Goal: Information Seeking & Learning: Check status

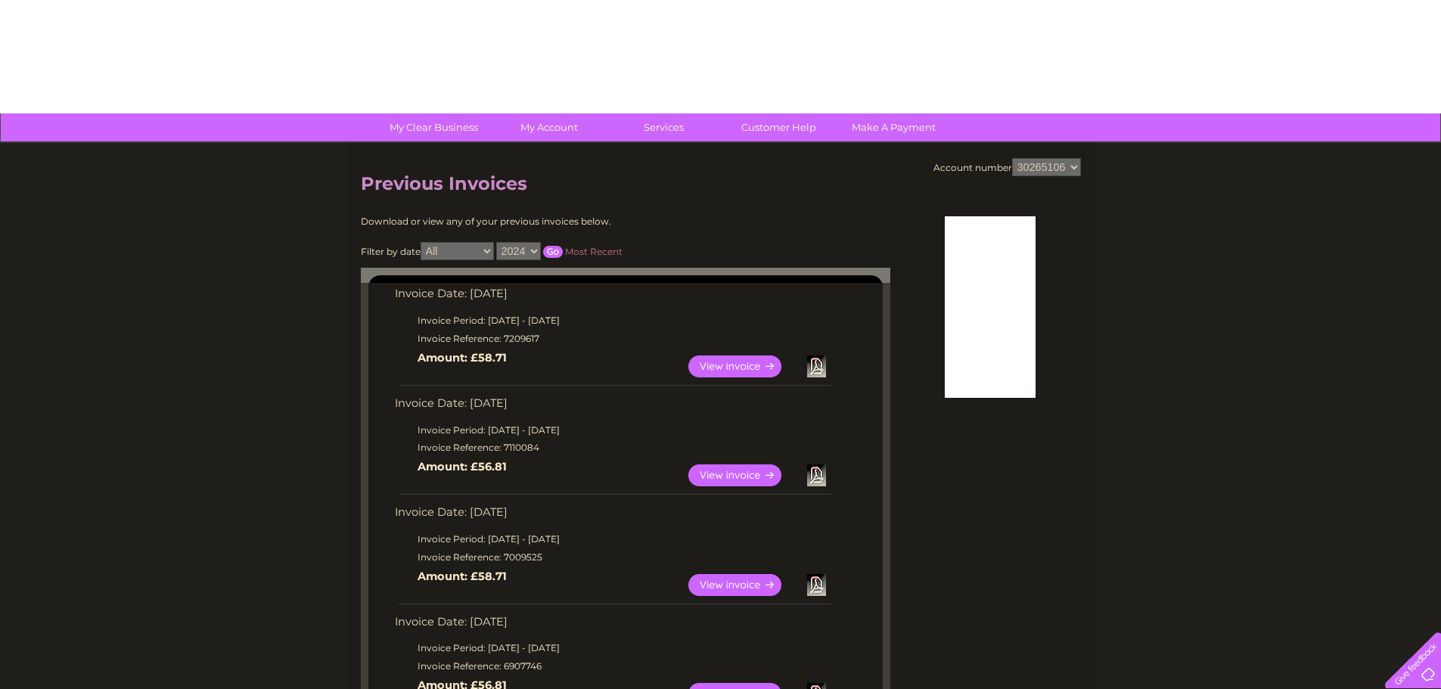
select select "2024"
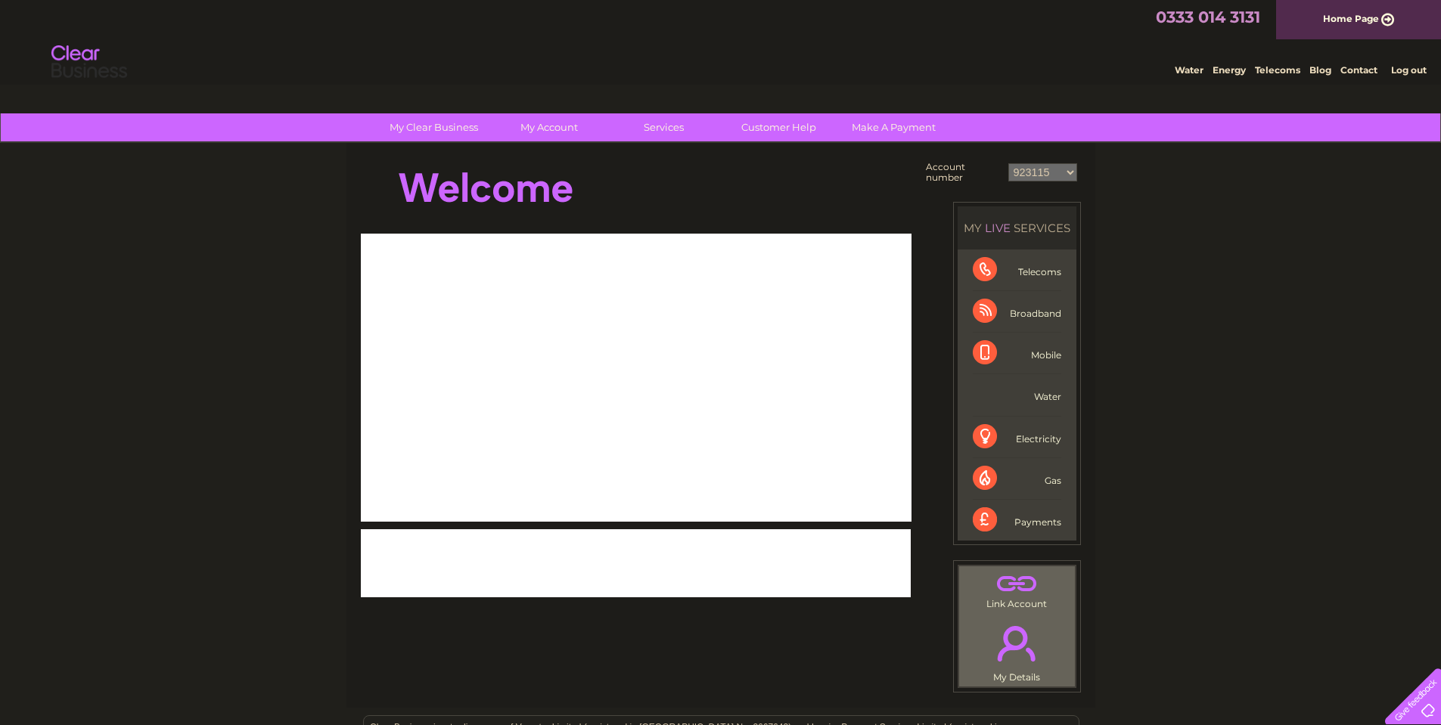
click at [1022, 182] on td "923115 30265106" at bounding box center [1042, 172] width 76 height 29
click at [1022, 178] on select "923115 30265106" at bounding box center [1042, 172] width 69 height 18
select select "30265106"
click at [1008, 163] on select "923115 30265106" at bounding box center [1042, 172] width 69 height 18
click at [565, 150] on link "Bills and Payments" at bounding box center [554, 158] width 125 height 30
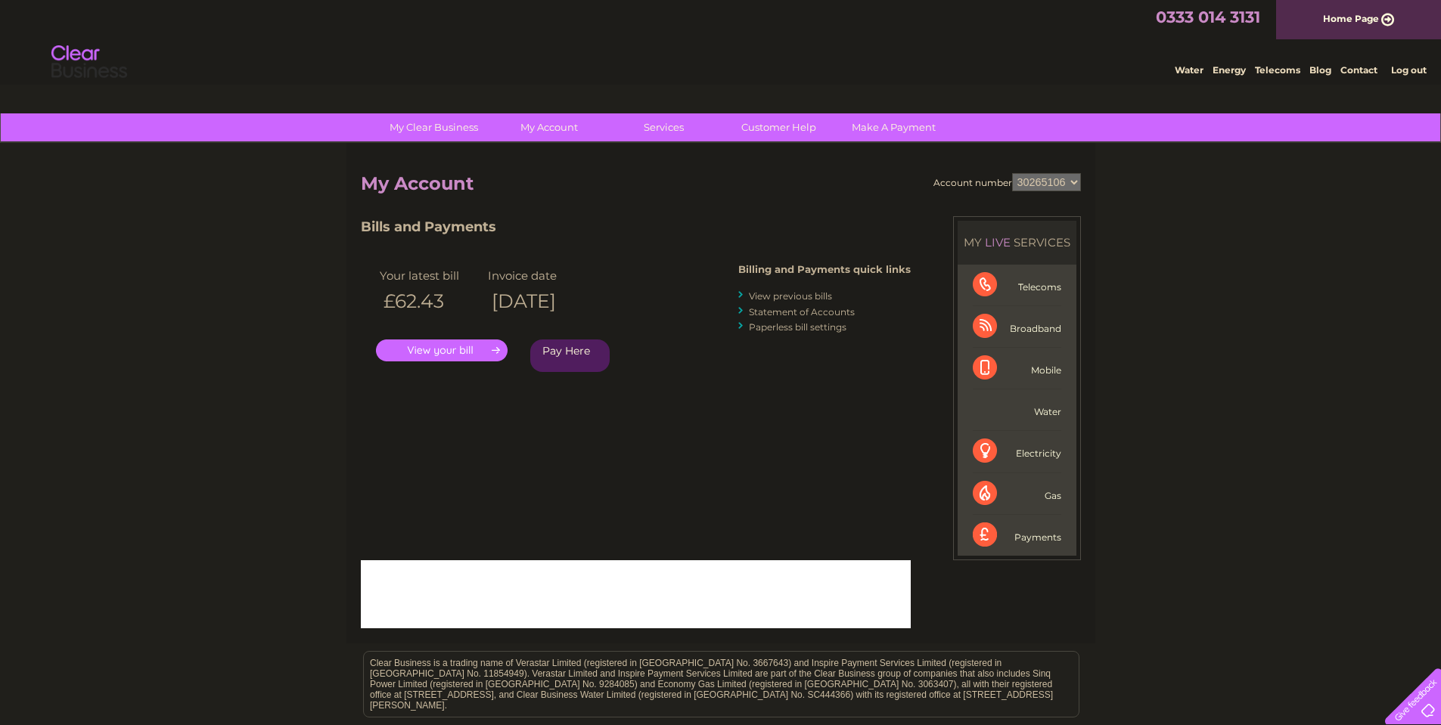
click at [767, 299] on link "View previous bills" at bounding box center [790, 295] width 83 height 11
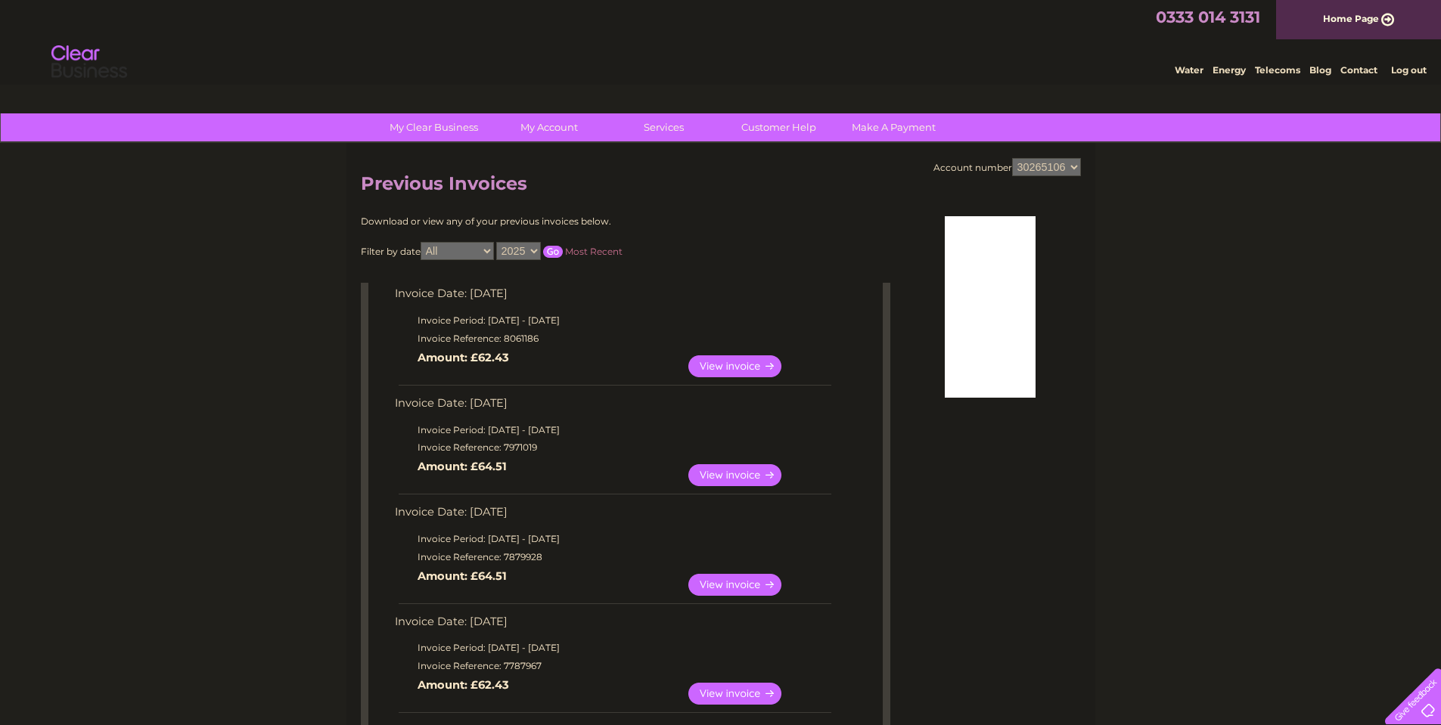
click at [532, 254] on select "2025 2024 2023" at bounding box center [518, 251] width 45 height 18
select select "2024"
click at [498, 242] on select "2025 2024 2023" at bounding box center [518, 251] width 45 height 18
click at [554, 253] on input "button" at bounding box center [553, 252] width 20 height 12
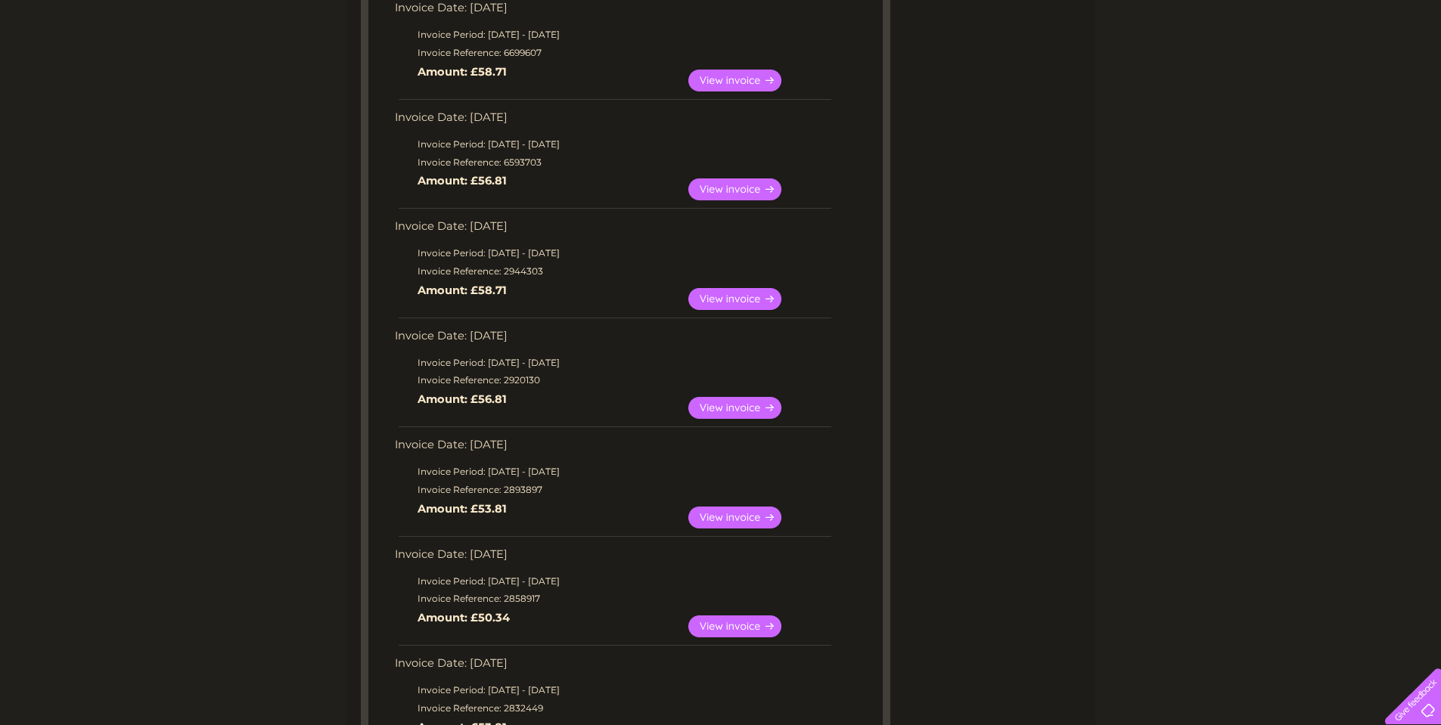
scroll to position [1209, 0]
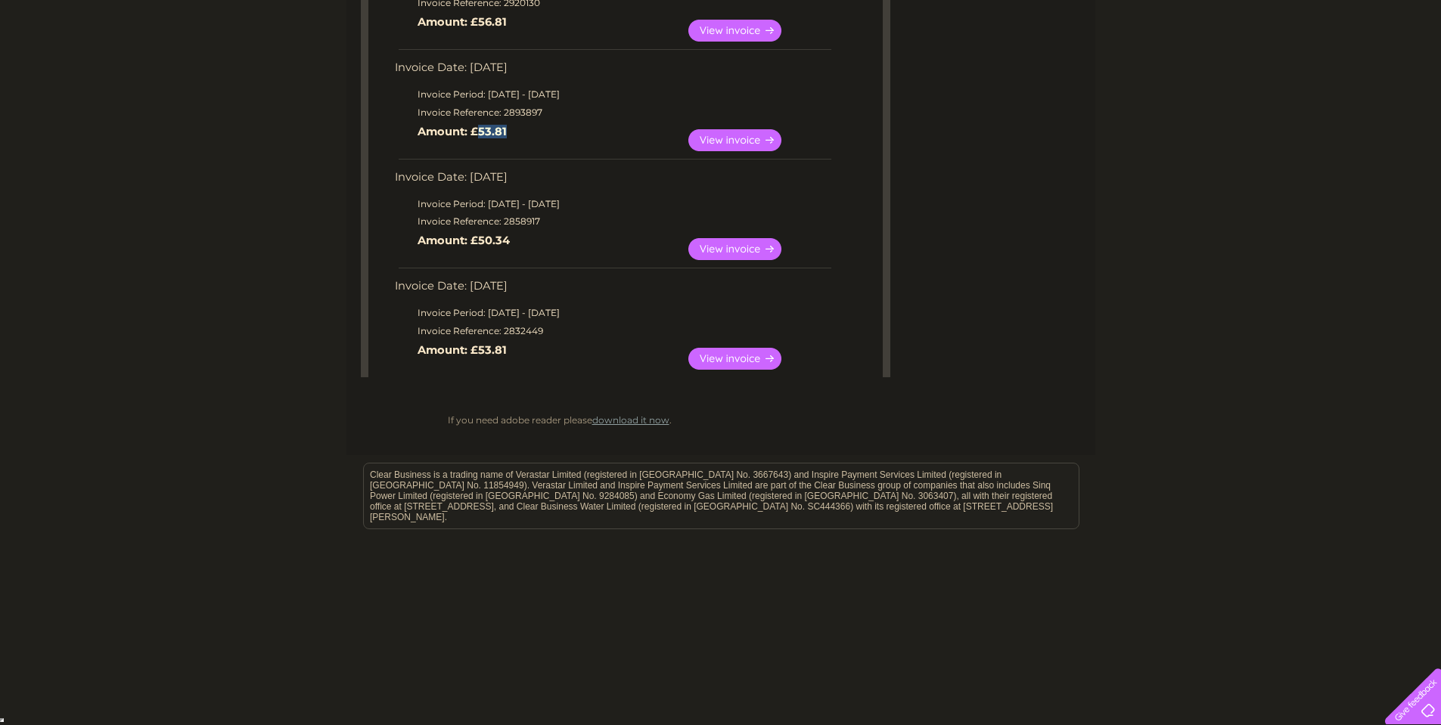
drag, startPoint x: 476, startPoint y: 129, endPoint x: 537, endPoint y: 134, distance: 61.5
click at [537, 134] on td "View Download Amount: £53.81" at bounding box center [612, 140] width 442 height 37
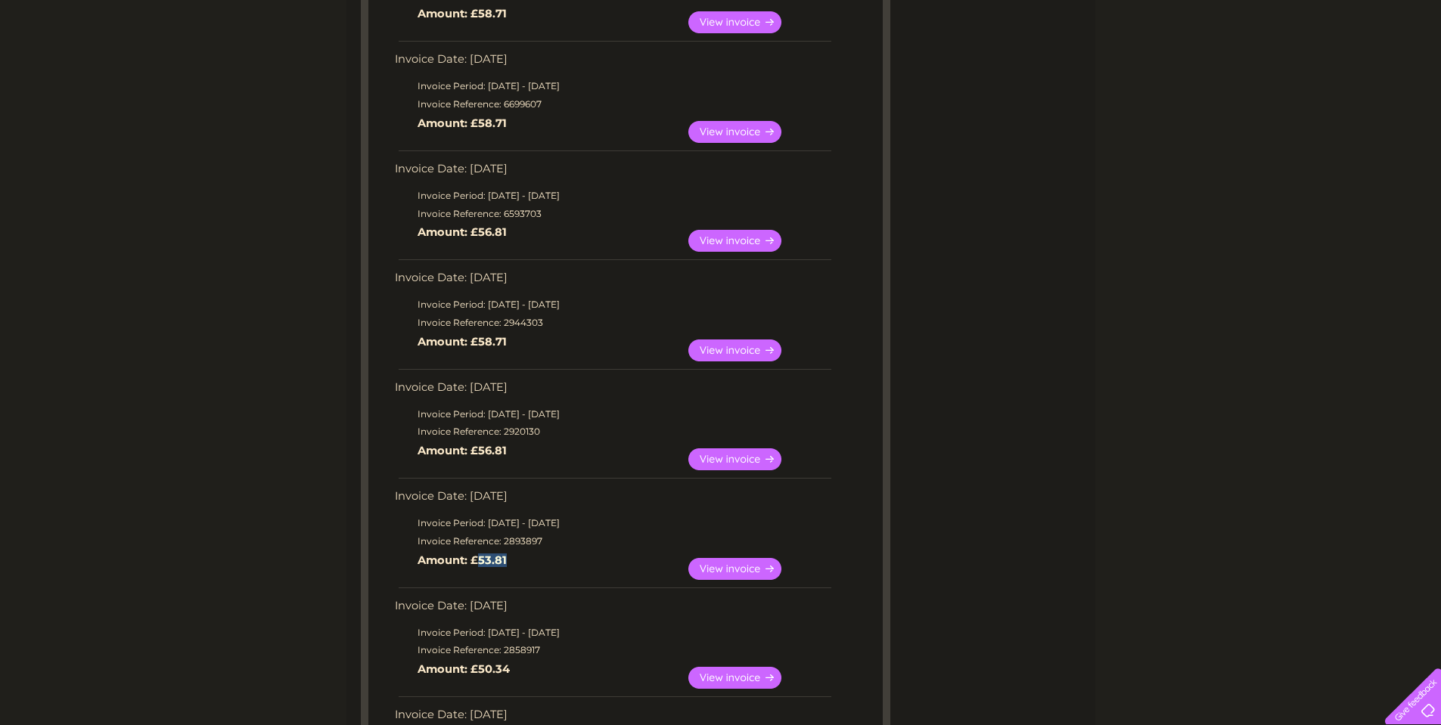
scroll to position [755, 0]
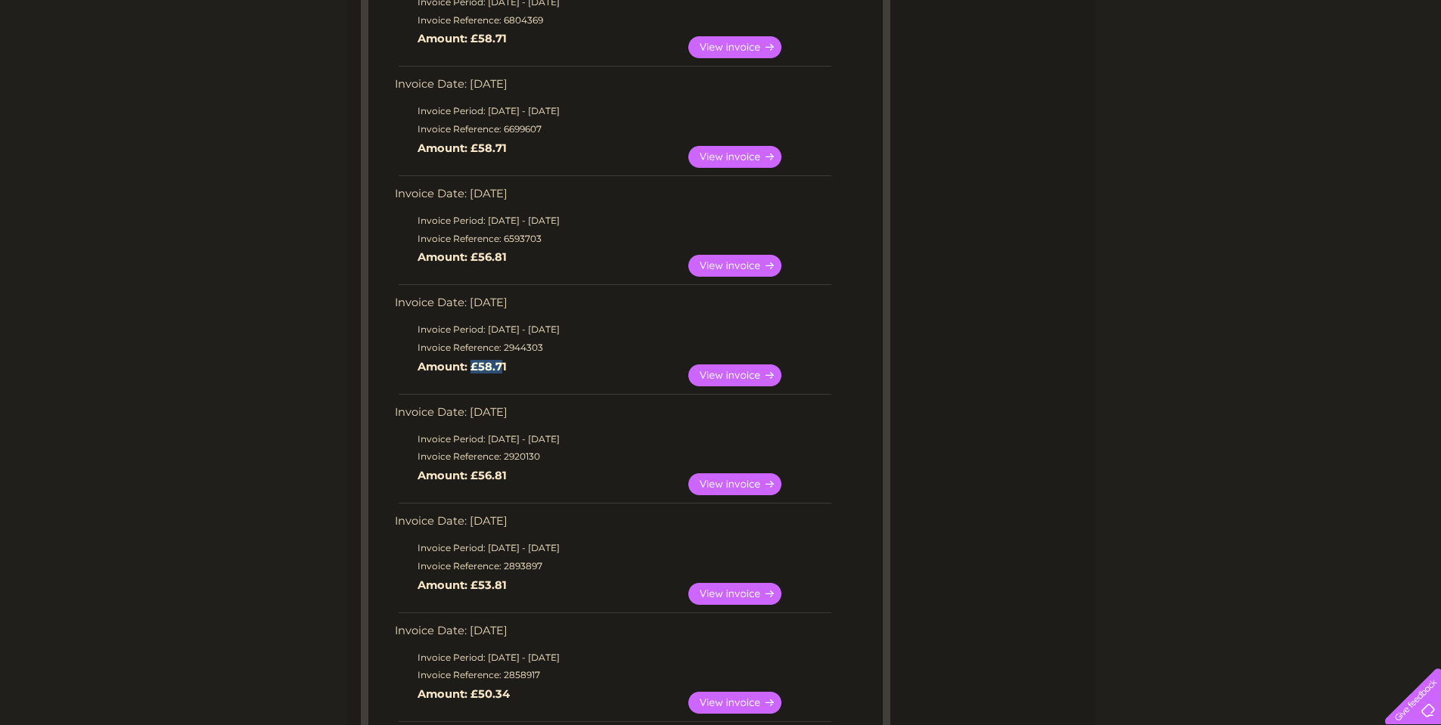
drag, startPoint x: 473, startPoint y: 366, endPoint x: 503, endPoint y: 364, distance: 30.3
click at [503, 364] on b "Amount: £58.71" at bounding box center [461, 367] width 89 height 14
drag, startPoint x: 474, startPoint y: 147, endPoint x: 568, endPoint y: 144, distance: 93.8
click at [522, 150] on td "View Download Amount: £58.71" at bounding box center [612, 156] width 442 height 37
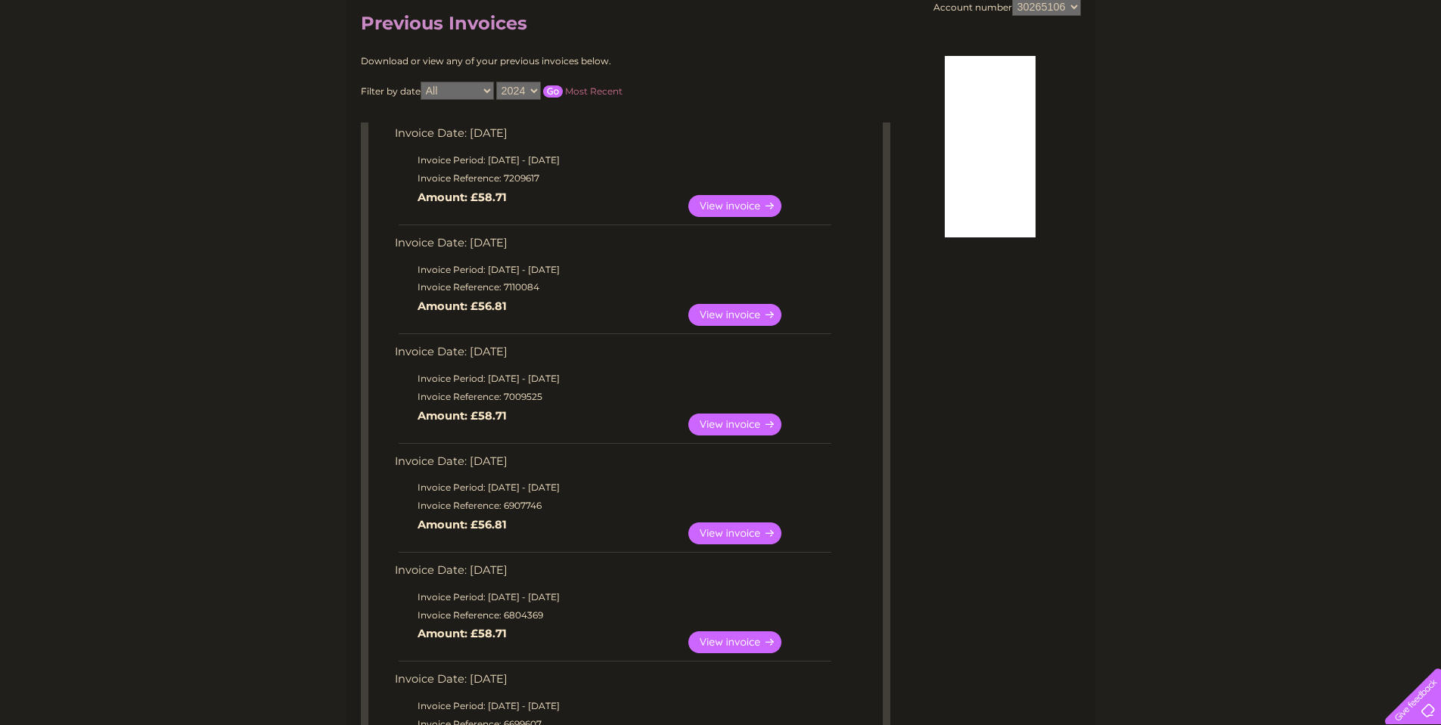
scroll to position [150, 0]
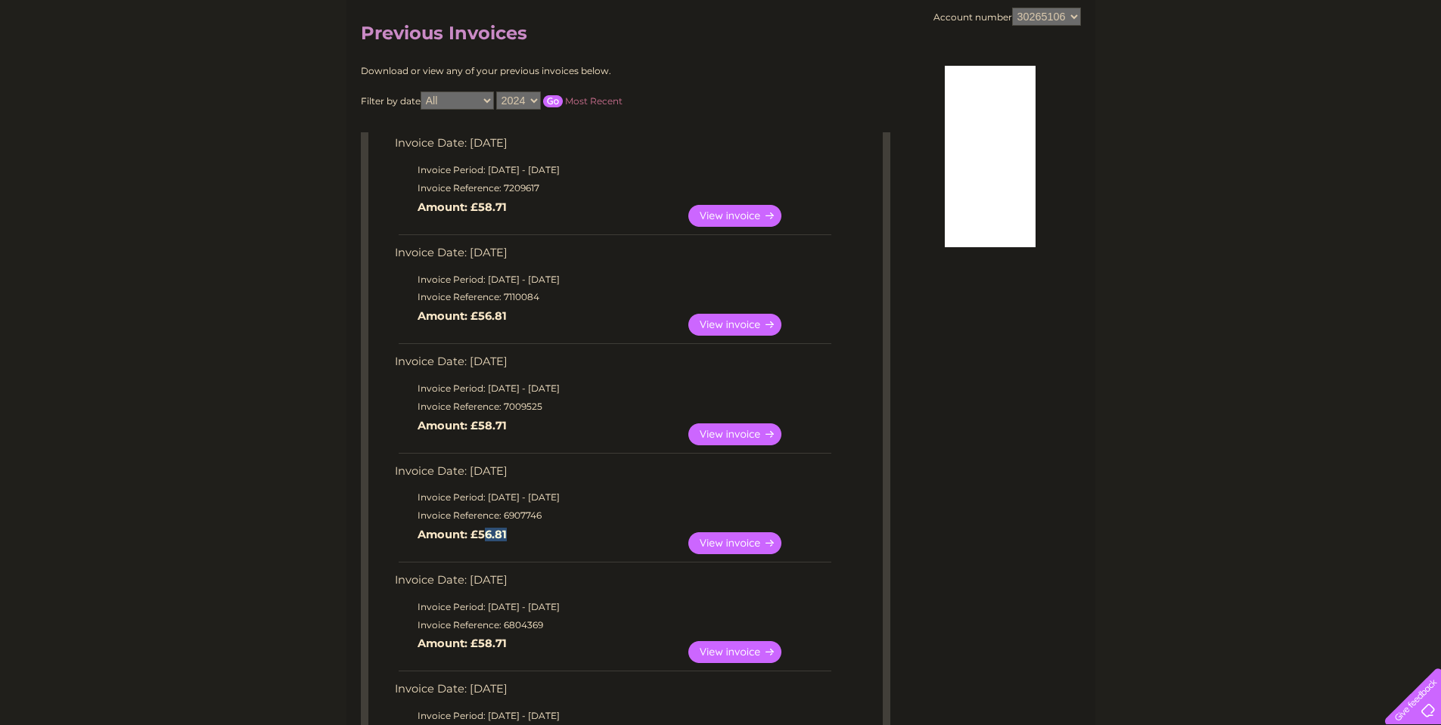
drag, startPoint x: 504, startPoint y: 538, endPoint x: 482, endPoint y: 538, distance: 22.7
click at [482, 538] on b "Amount: £56.81" at bounding box center [461, 535] width 89 height 14
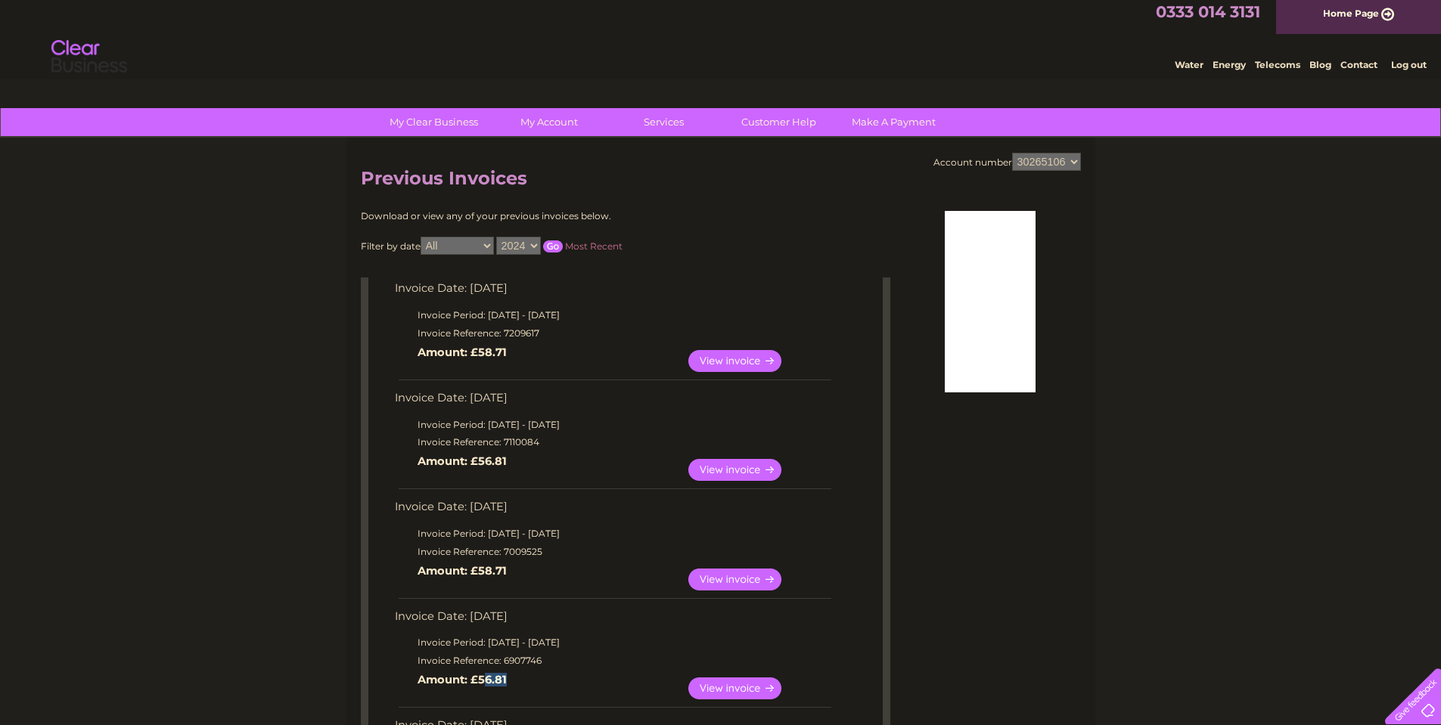
scroll to position [0, 0]
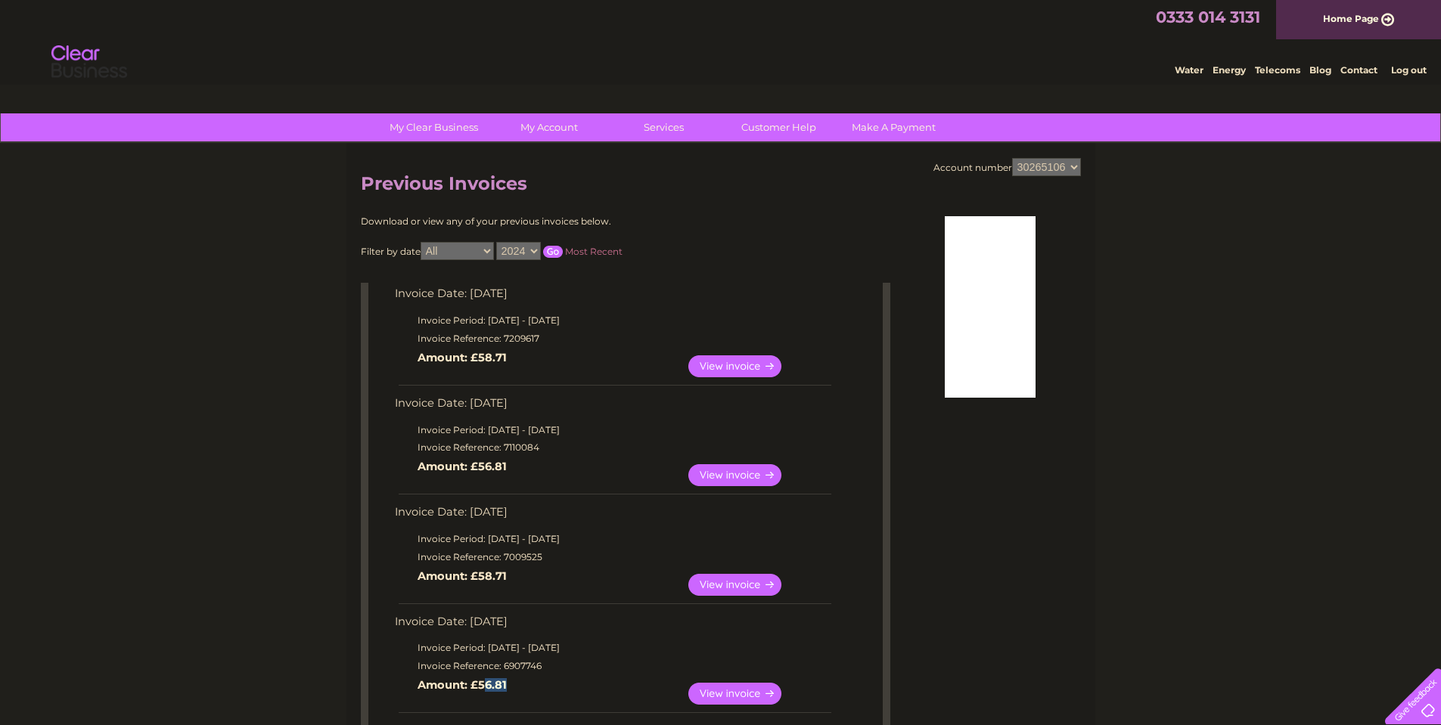
click at [1053, 165] on select "923115 30265106" at bounding box center [1046, 167] width 69 height 18
select select "923115"
click at [1012, 158] on select "923115 30265106" at bounding box center [1046, 167] width 69 height 18
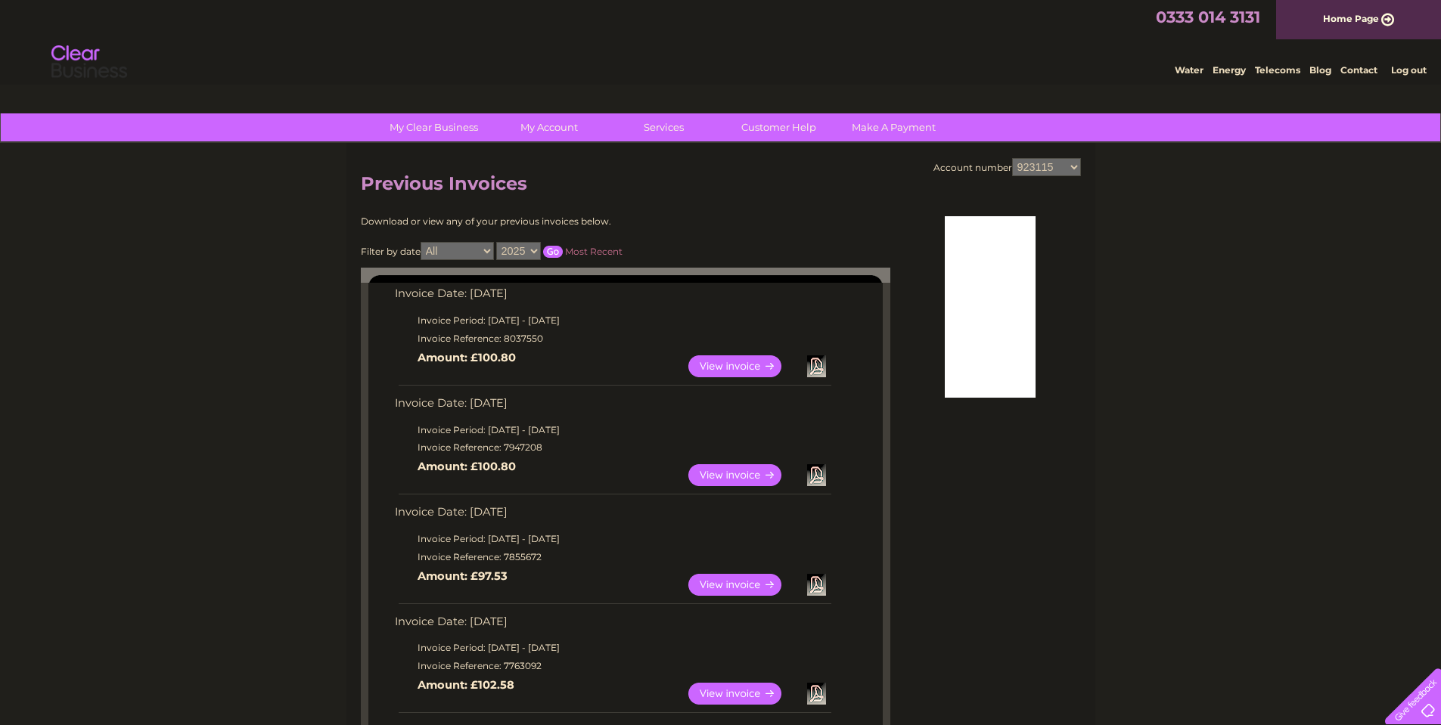
click at [520, 255] on select "2025 2024 2023 2022" at bounding box center [518, 251] width 45 height 18
select select "2024"
click at [498, 242] on select "2025 2024 2023 2022" at bounding box center [518, 251] width 45 height 18
drag, startPoint x: 547, startPoint y: 250, endPoint x: 886, endPoint y: 304, distance: 343.1
click at [548, 250] on input "button" at bounding box center [553, 252] width 20 height 12
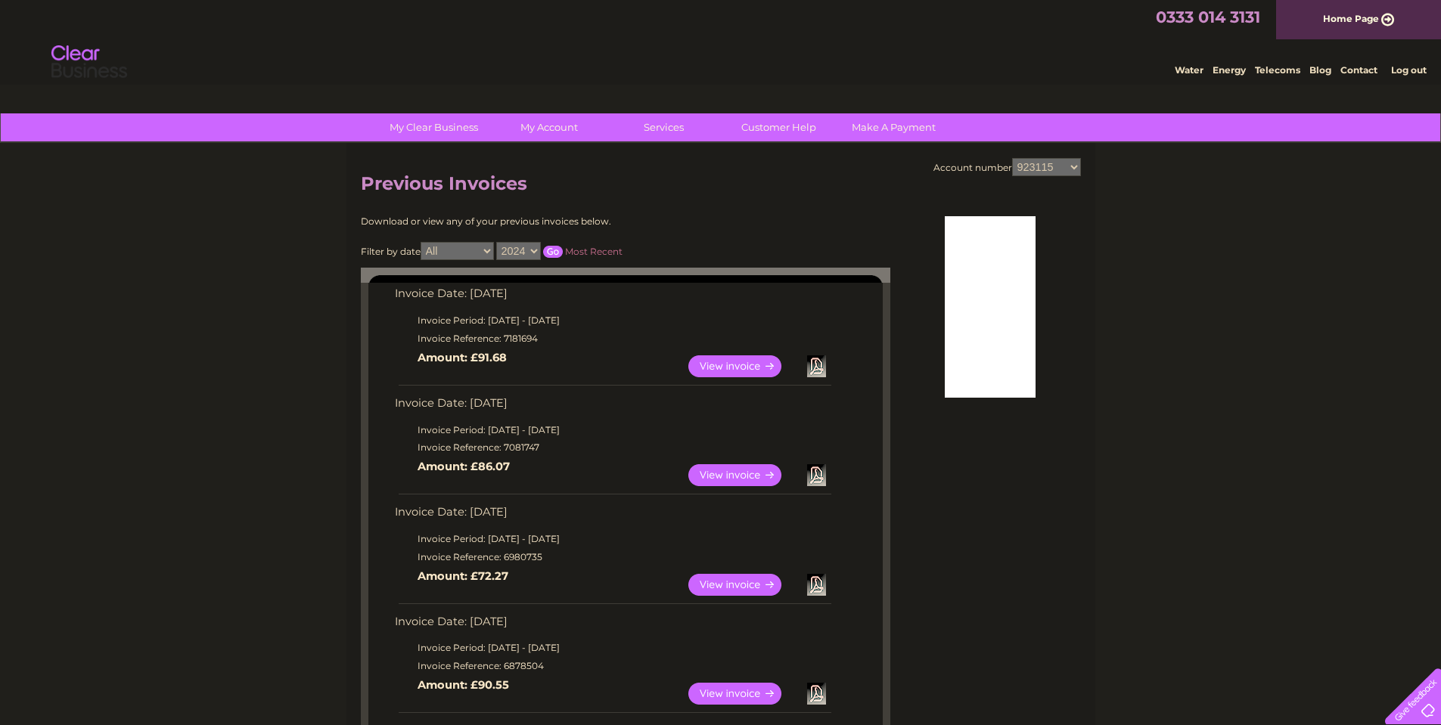
click at [412, 292] on td "Invoice Date: [DATE]" at bounding box center [612, 298] width 442 height 28
click at [528, 578] on td "View Download Amount: £72.27" at bounding box center [612, 584] width 442 height 37
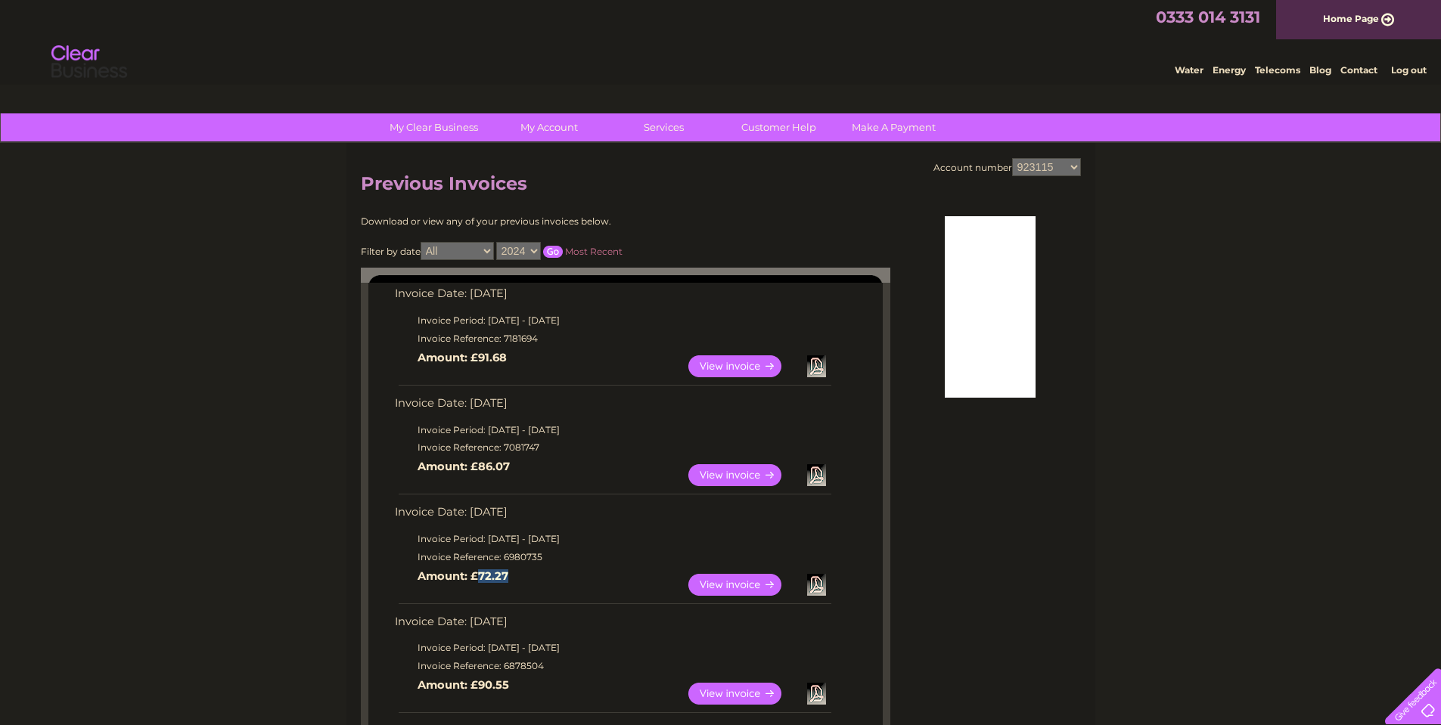
drag, startPoint x: 508, startPoint y: 578, endPoint x: 477, endPoint y: 570, distance: 31.9
click at [477, 570] on td "View Download Amount: £72.27" at bounding box center [612, 584] width 442 height 37
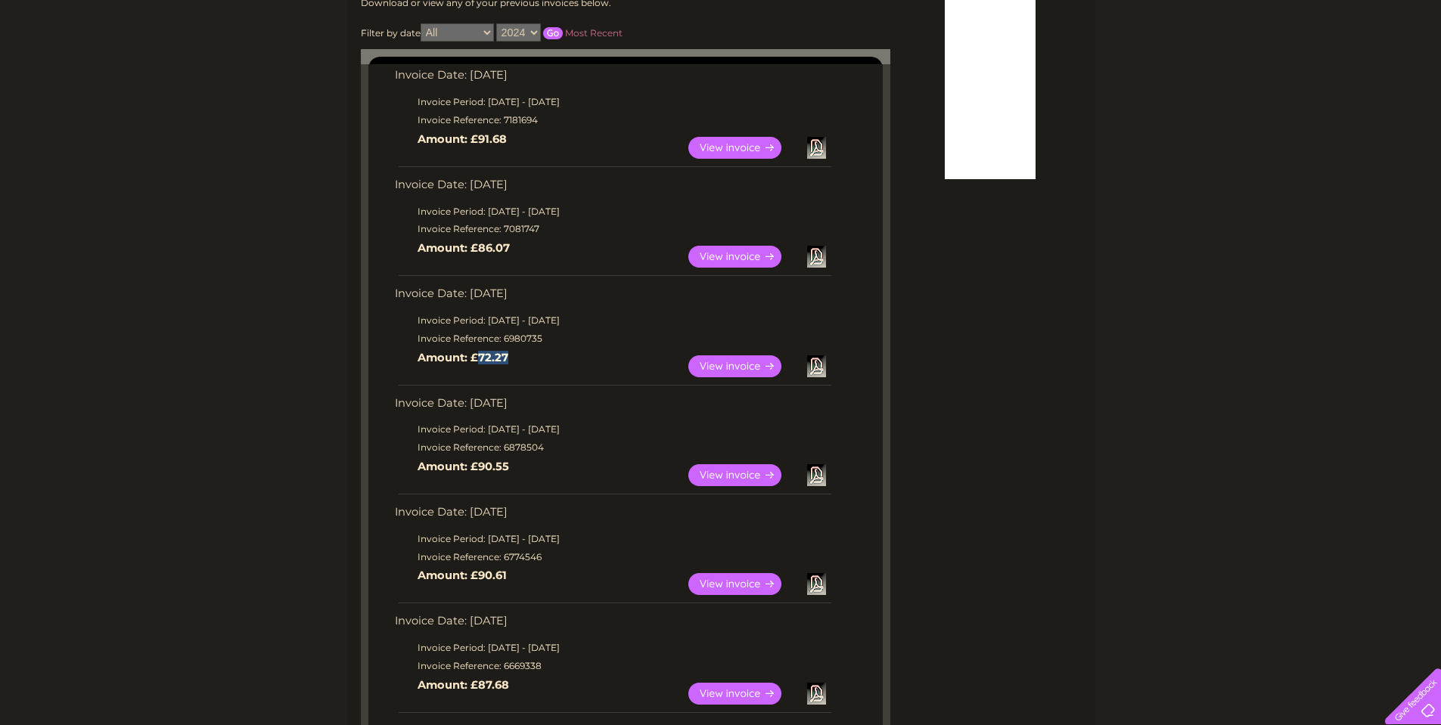
scroll to position [302, 0]
